Goal: Navigation & Orientation: Find specific page/section

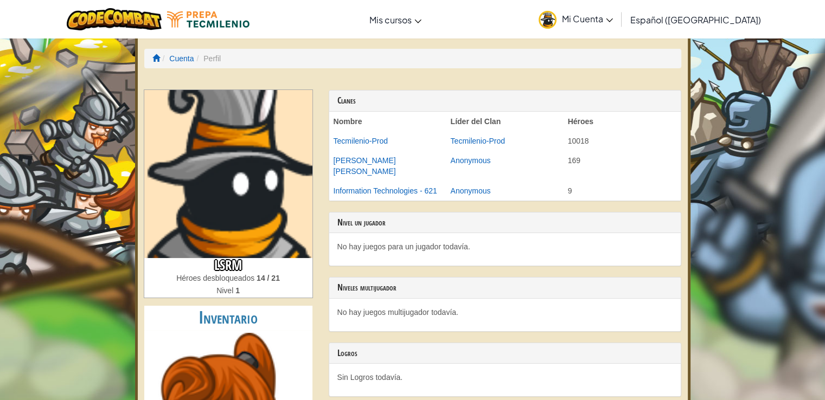
click at [252, 163] on img at bounding box center [228, 174] width 168 height 168
click at [602, 22] on span "Mi Cuenta" at bounding box center [587, 18] width 51 height 11
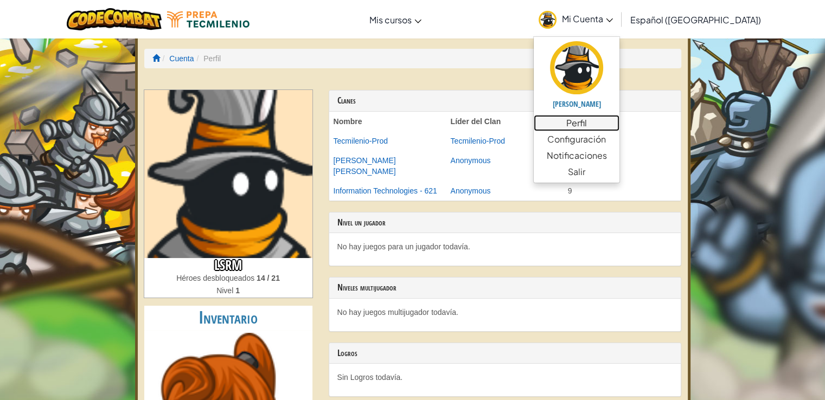
click at [601, 125] on link "Perfil" at bounding box center [577, 123] width 86 height 16
click at [612, 129] on link "Perfil" at bounding box center [577, 123] width 86 height 16
click at [601, 124] on link "Perfil" at bounding box center [577, 123] width 86 height 16
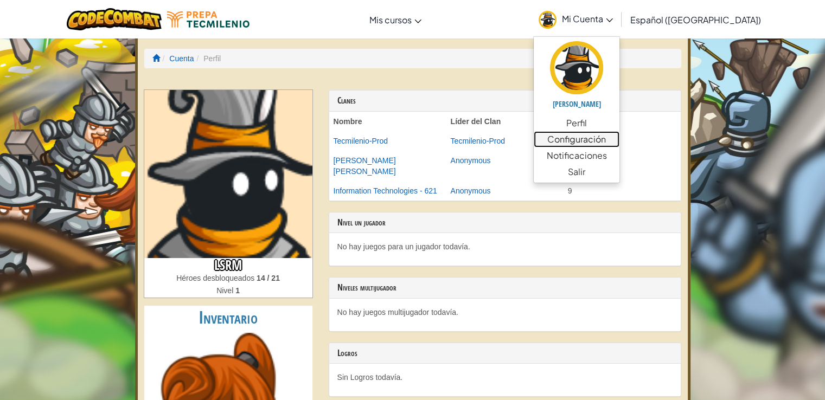
click at [620, 140] on link "Configuración" at bounding box center [577, 139] width 86 height 16
click at [618, 143] on link "Configuración" at bounding box center [577, 139] width 86 height 16
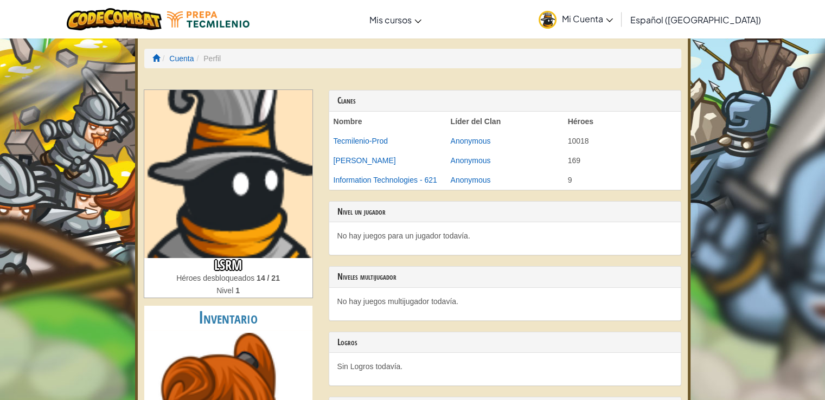
click at [618, 27] on link "Mi Cuenta" at bounding box center [575, 19] width 85 height 34
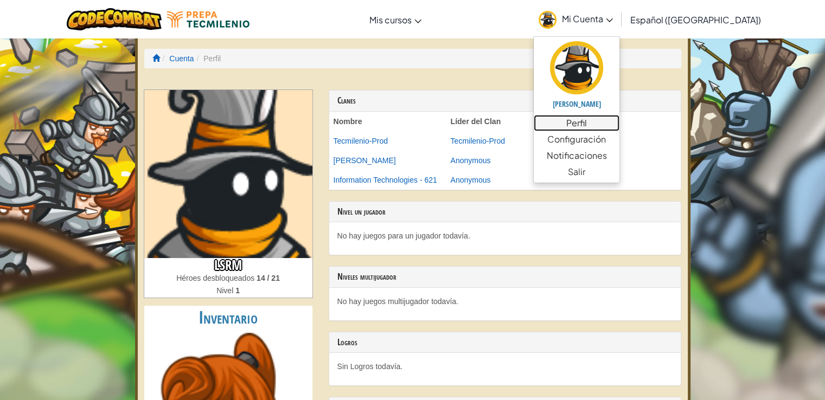
click at [599, 124] on link "Perfil" at bounding box center [577, 123] width 86 height 16
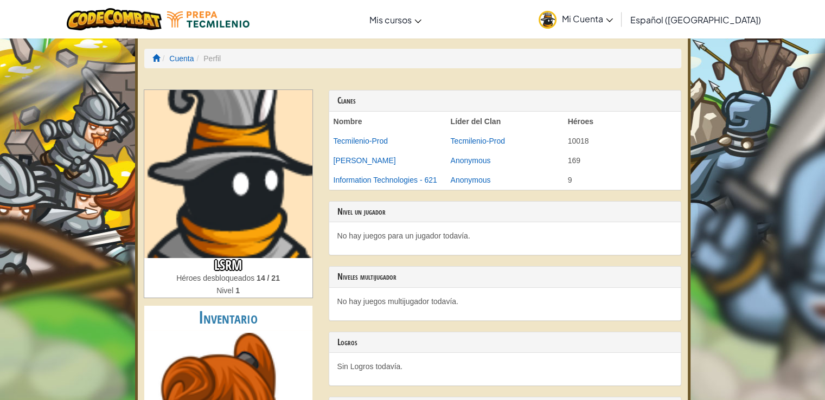
click at [216, 188] on img at bounding box center [228, 174] width 168 height 168
click at [618, 28] on link "Mi Cuenta" at bounding box center [575, 19] width 85 height 34
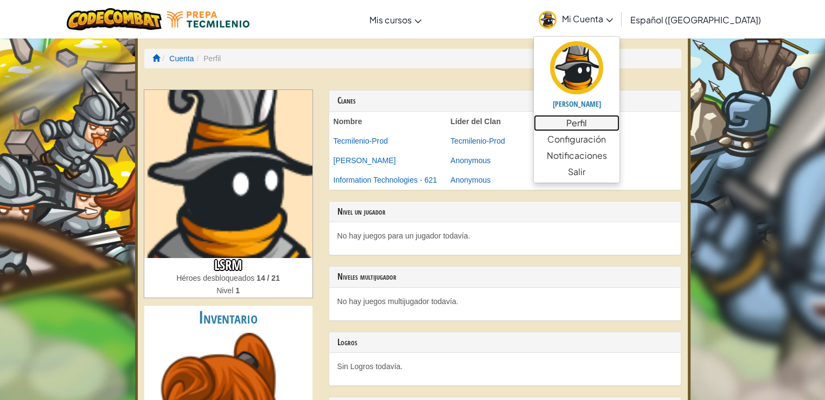
click at [603, 125] on link "Perfil" at bounding box center [577, 123] width 86 height 16
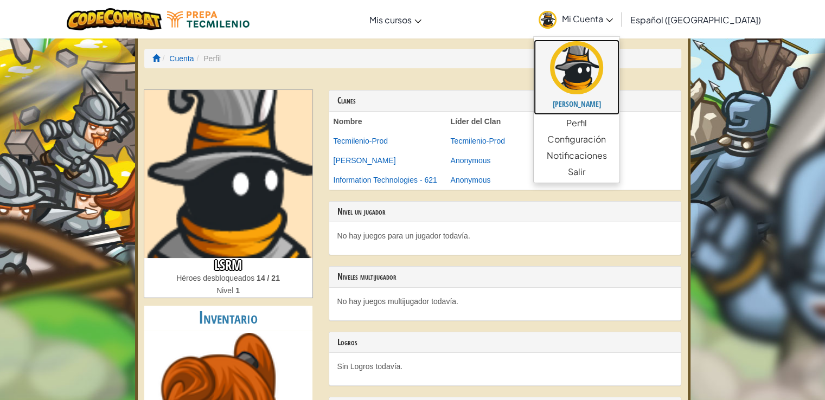
click at [611, 40] on link "[PERSON_NAME]" at bounding box center [577, 77] width 86 height 75
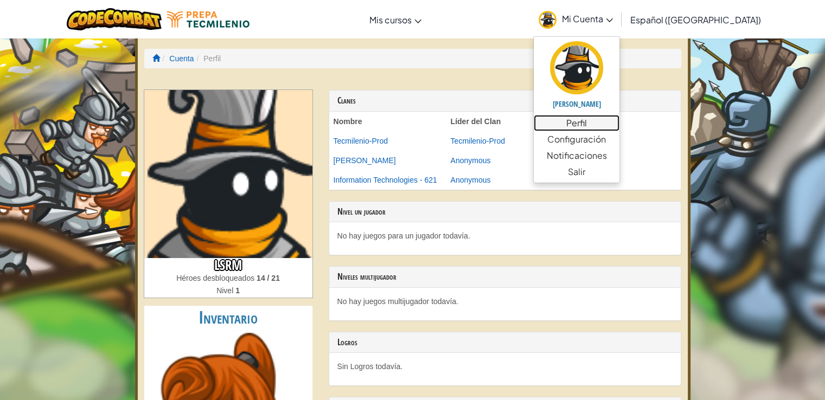
click at [620, 127] on link "Perfil" at bounding box center [577, 123] width 86 height 16
click at [620, 142] on link "Configuración" at bounding box center [577, 139] width 86 height 16
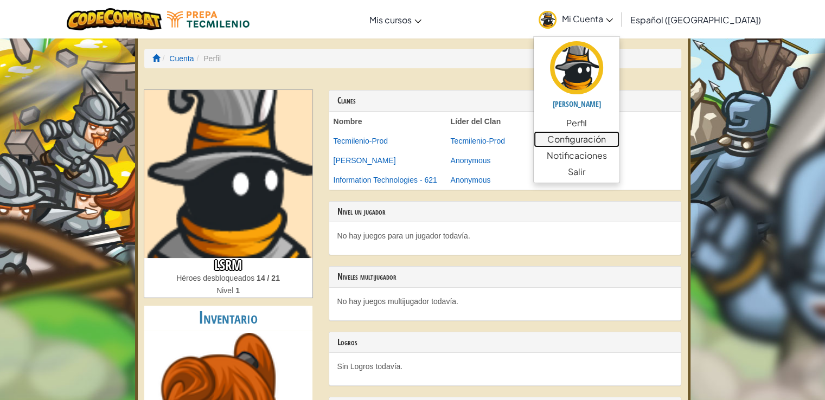
click at [620, 142] on link "Configuración" at bounding box center [577, 139] width 86 height 16
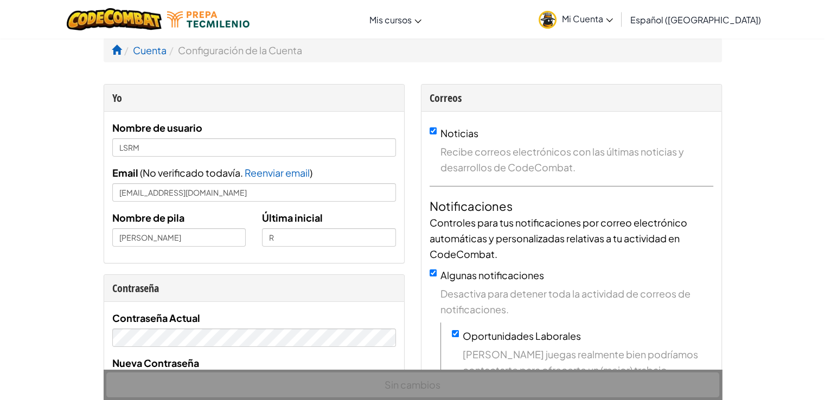
click at [618, 28] on link "Mi Cuenta" at bounding box center [575, 19] width 85 height 34
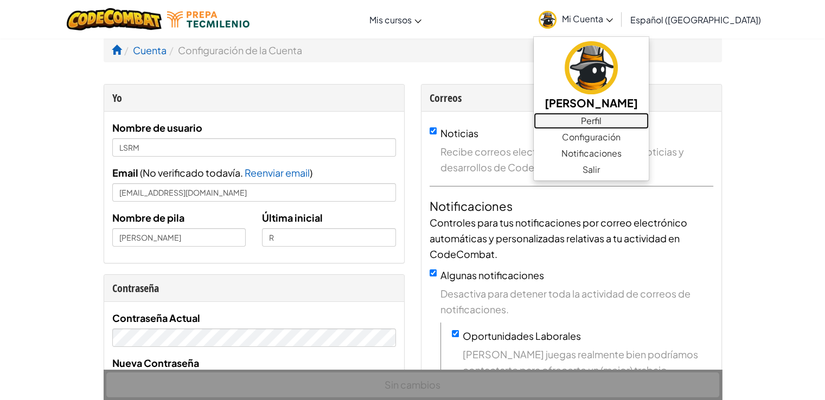
click at [614, 117] on link "Perfil" at bounding box center [591, 121] width 115 height 16
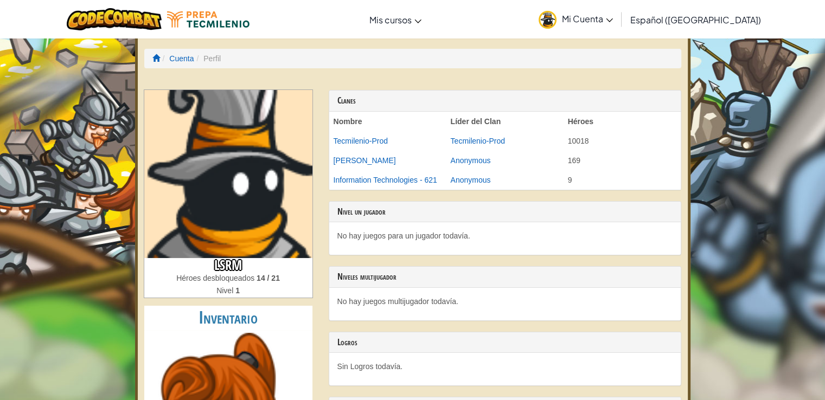
click at [219, 56] on li "Perfil" at bounding box center [207, 58] width 27 height 11
click at [610, 14] on span "Mi Cuenta" at bounding box center [587, 18] width 51 height 11
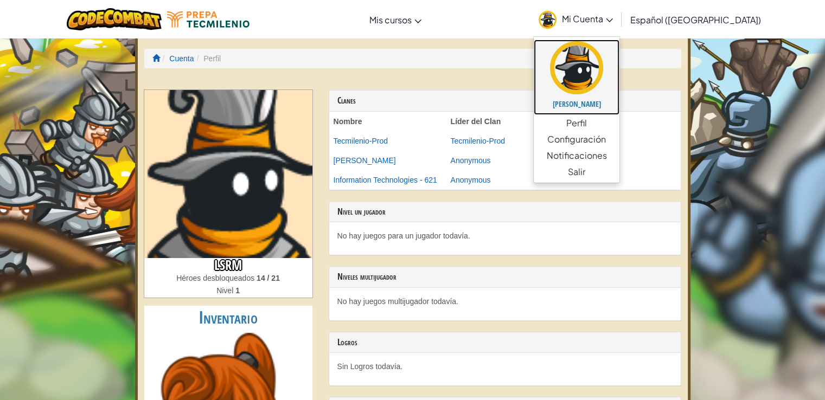
click at [603, 71] on img at bounding box center [576, 67] width 53 height 53
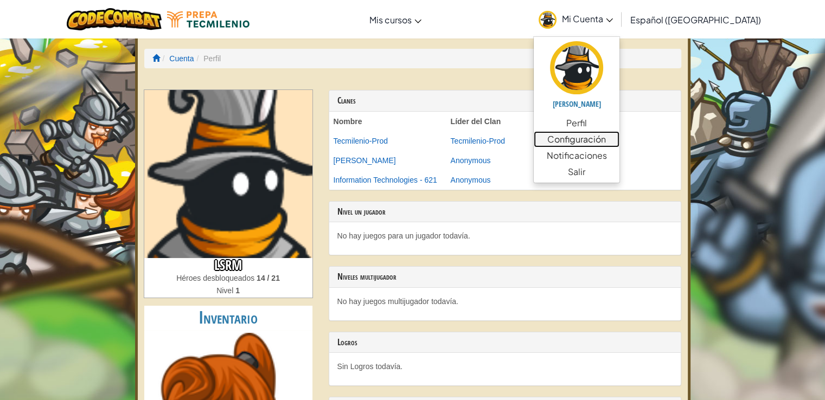
click at [620, 146] on link "Configuración" at bounding box center [577, 139] width 86 height 16
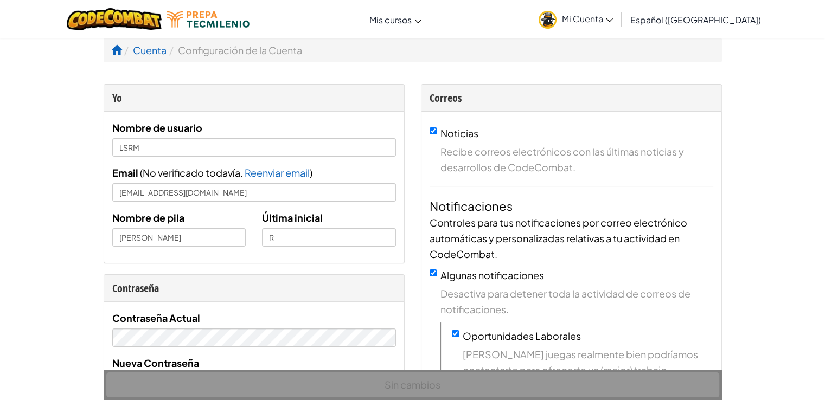
click at [577, 33] on link "Mi Cuenta" at bounding box center [575, 19] width 85 height 34
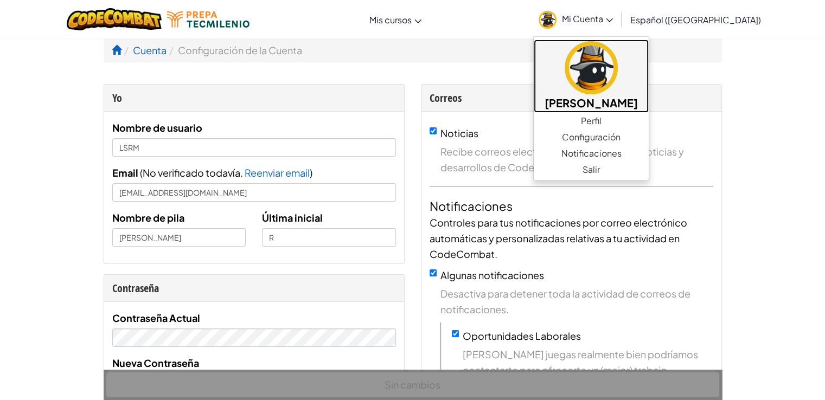
click at [612, 88] on img at bounding box center [591, 67] width 53 height 53
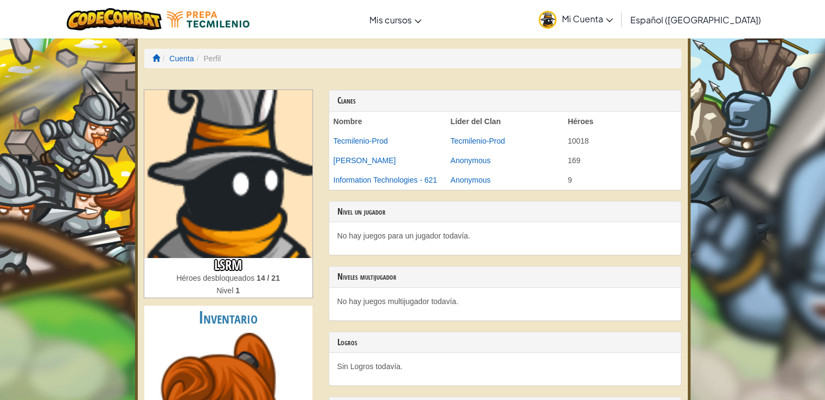
click at [252, 198] on img at bounding box center [228, 174] width 168 height 168
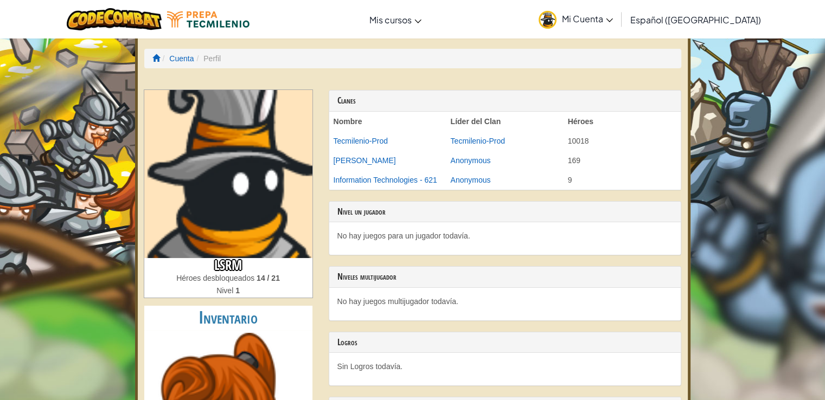
click at [252, 198] on img at bounding box center [228, 174] width 168 height 168
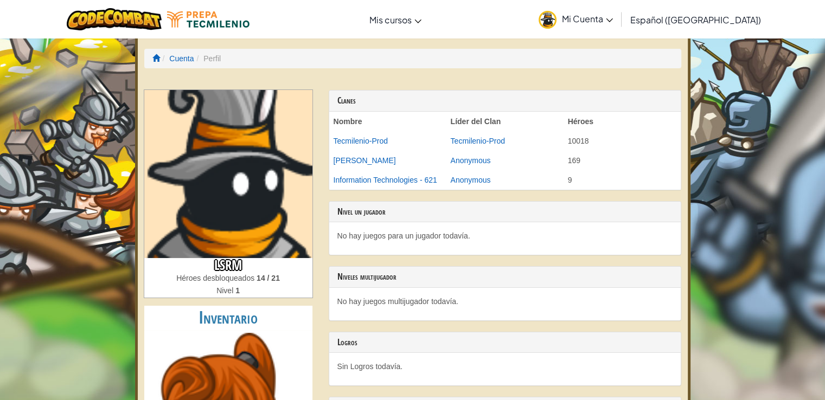
click at [252, 198] on img at bounding box center [228, 174] width 168 height 168
